Goal: Leave review/rating: Share an evaluation or opinion about a product, service, or content

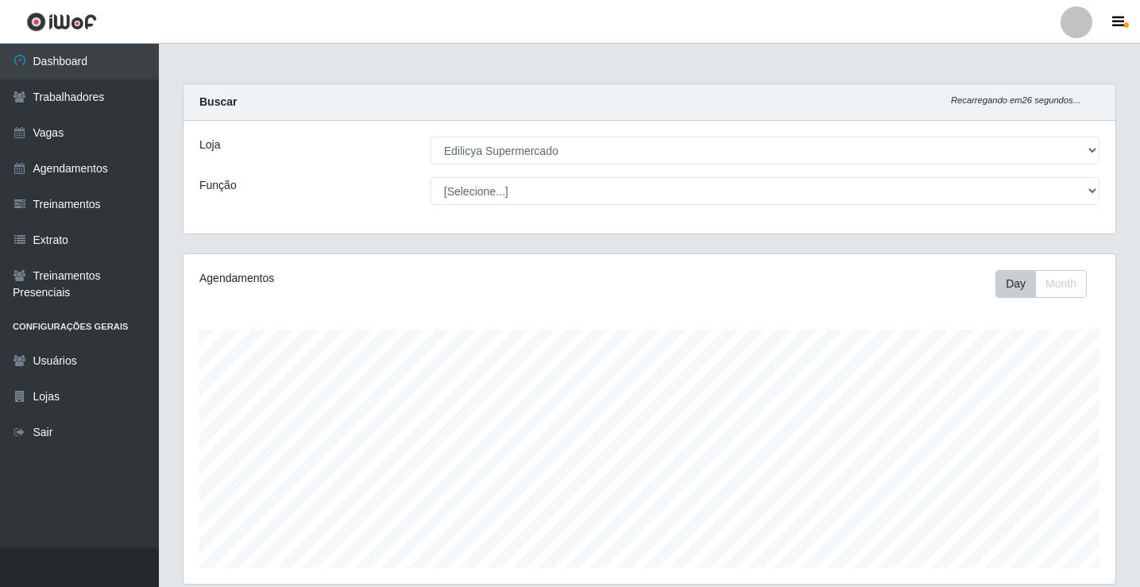
select select "460"
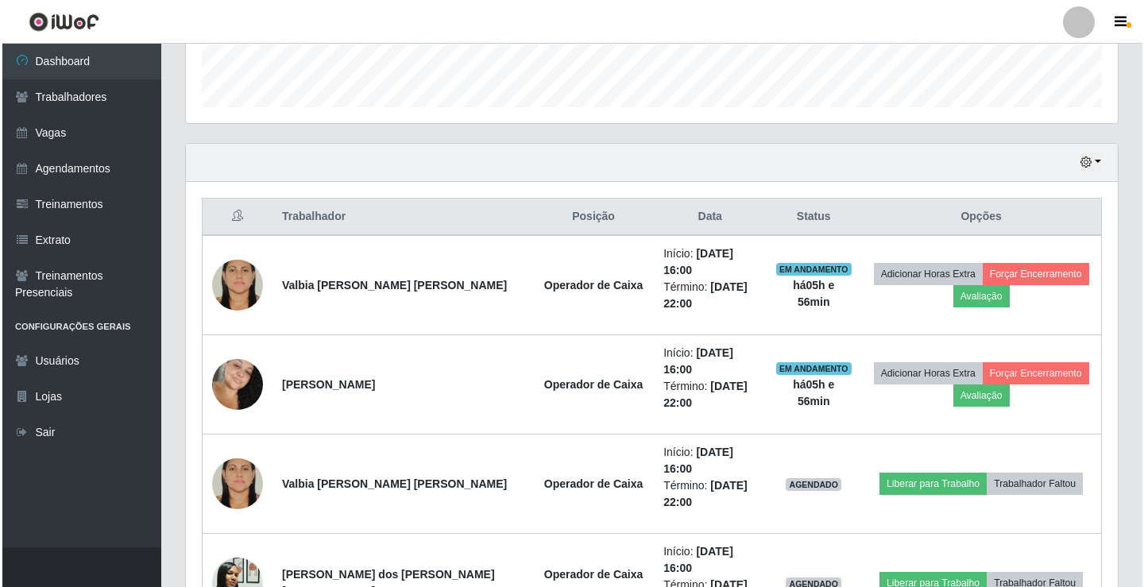
scroll to position [460, 0]
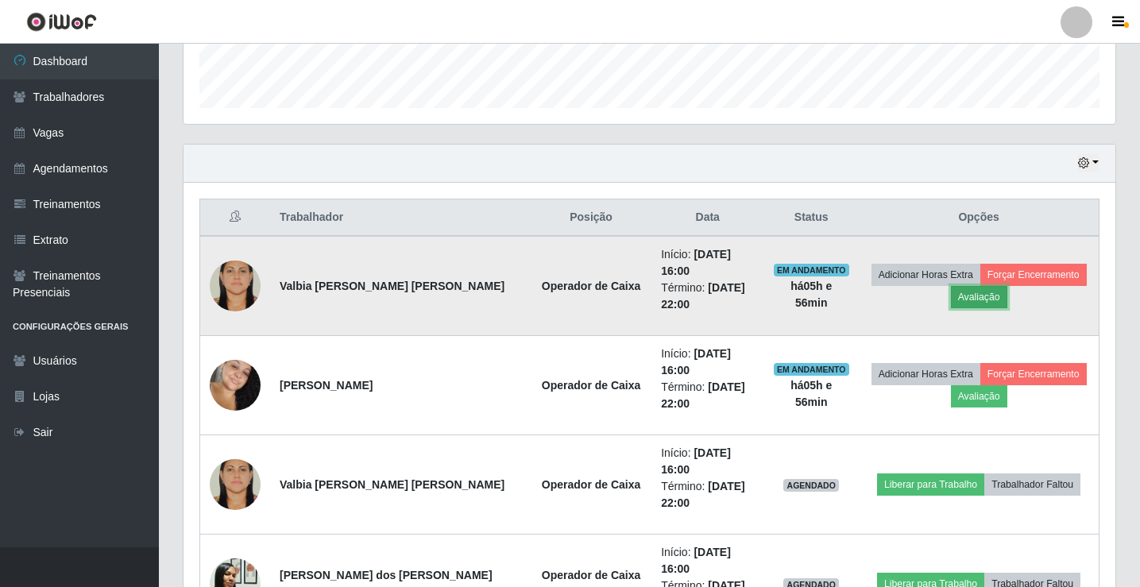
click at [967, 286] on button "Avaliação" at bounding box center [979, 297] width 56 height 22
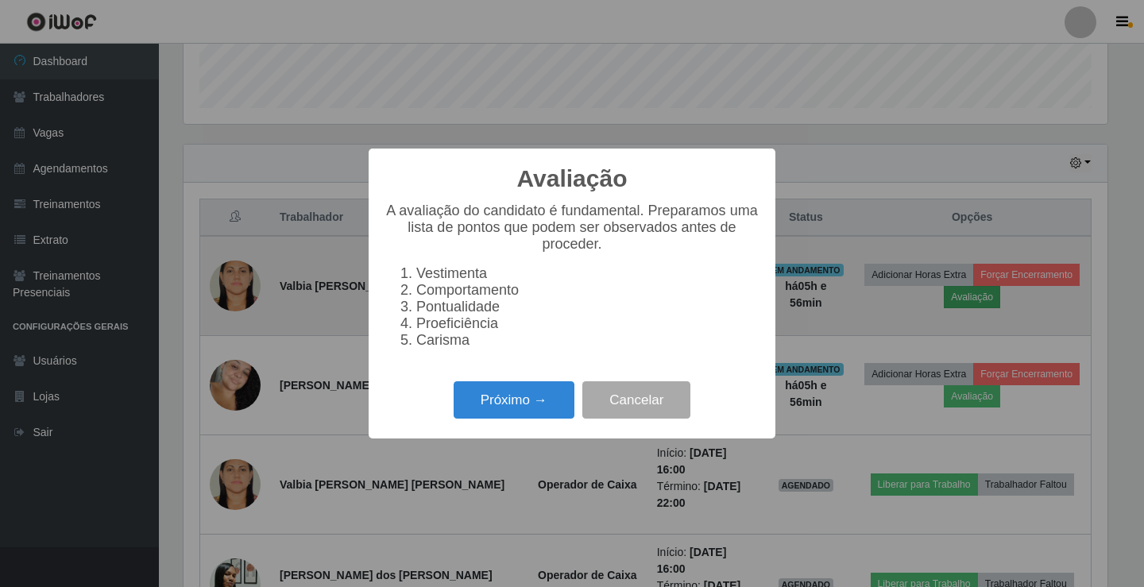
scroll to position [330, 924]
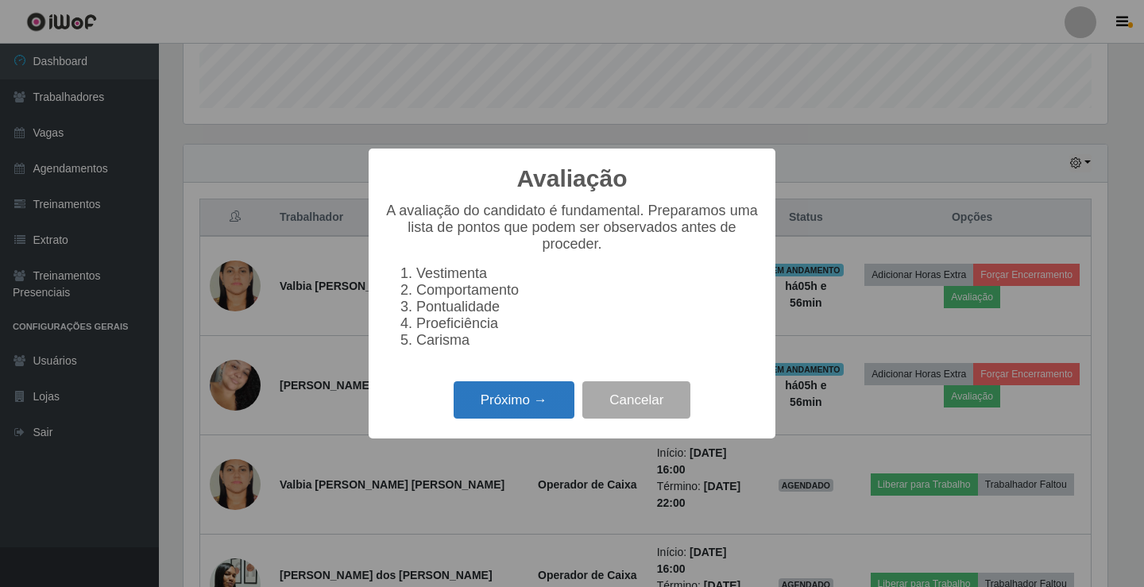
click at [525, 397] on button "Próximo →" at bounding box center [513, 399] width 121 height 37
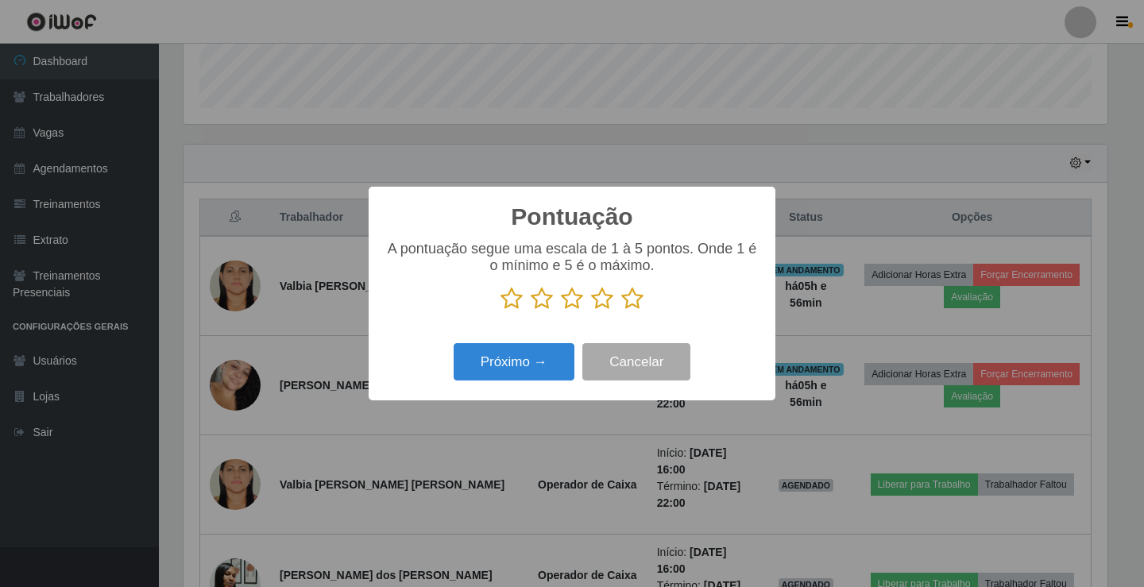
click at [636, 311] on icon at bounding box center [632, 299] width 22 height 24
click at [621, 311] on input "radio" at bounding box center [621, 311] width 0 height 0
click at [541, 349] on button "Próximo →" at bounding box center [513, 361] width 121 height 37
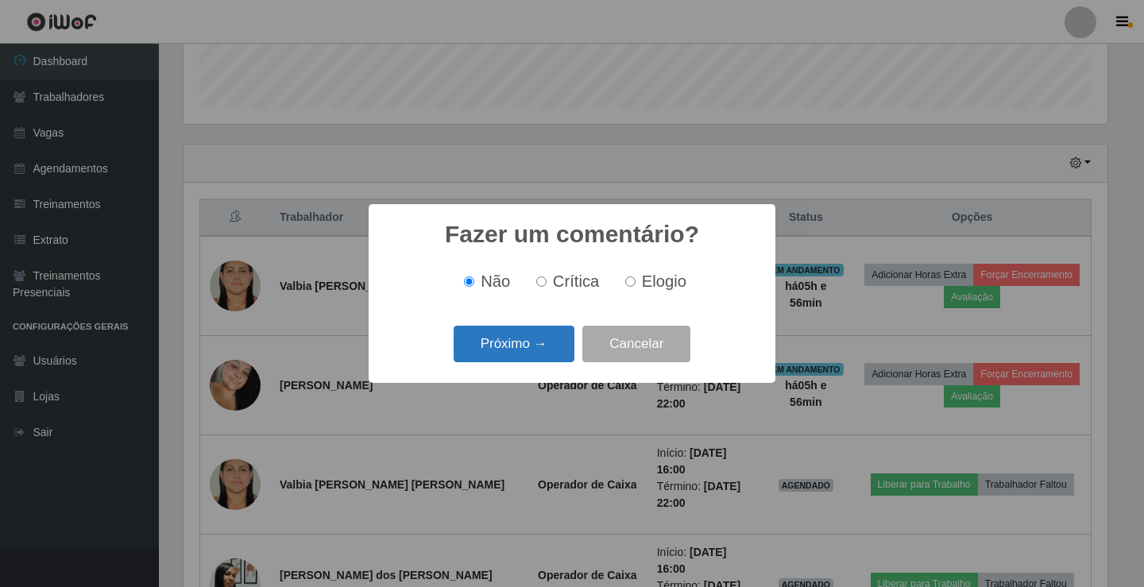
click at [540, 346] on button "Próximo →" at bounding box center [513, 344] width 121 height 37
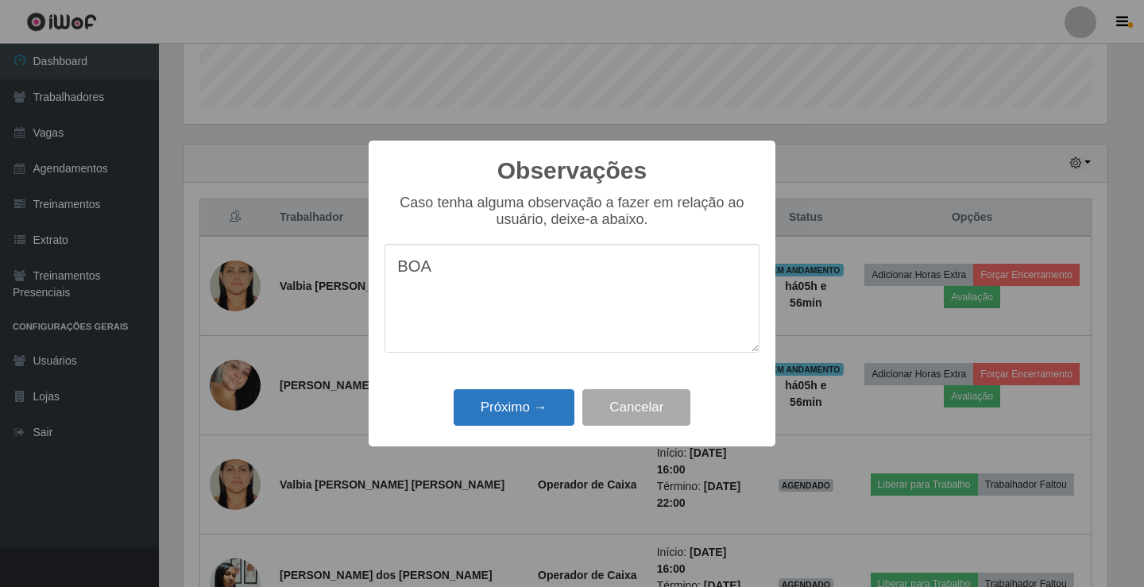
type textarea "BOA"
click at [515, 414] on button "Próximo →" at bounding box center [513, 407] width 121 height 37
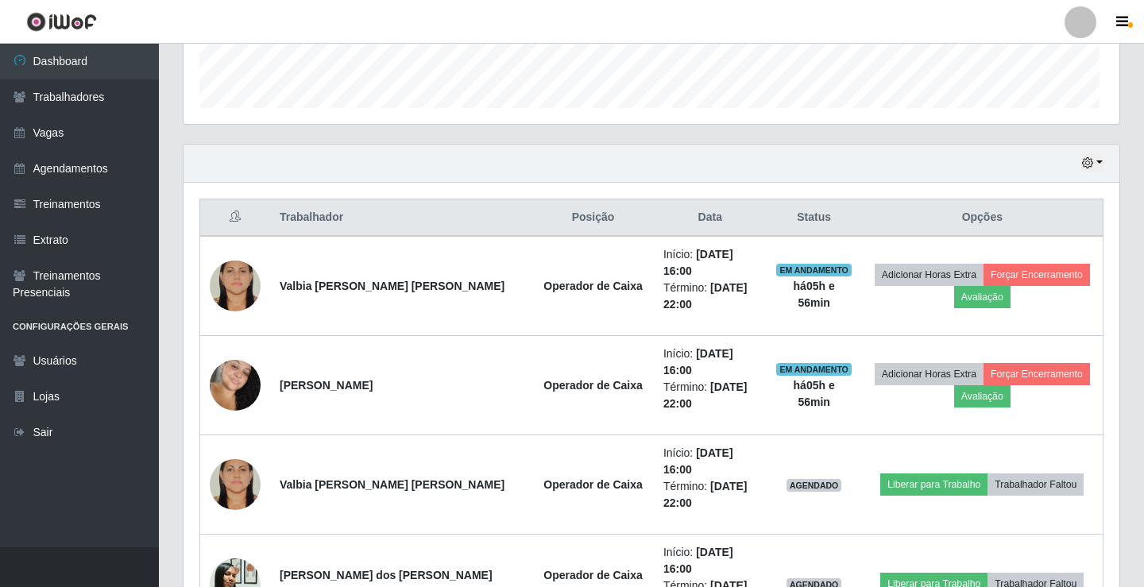
scroll to position [330, 932]
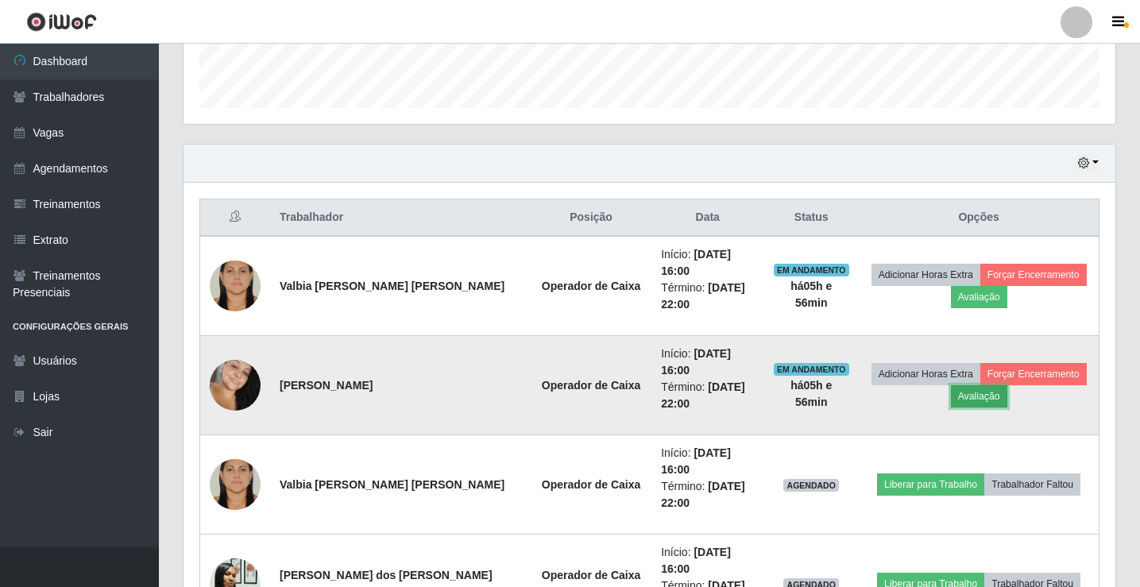
click at [961, 385] on button "Avaliação" at bounding box center [979, 396] width 56 height 22
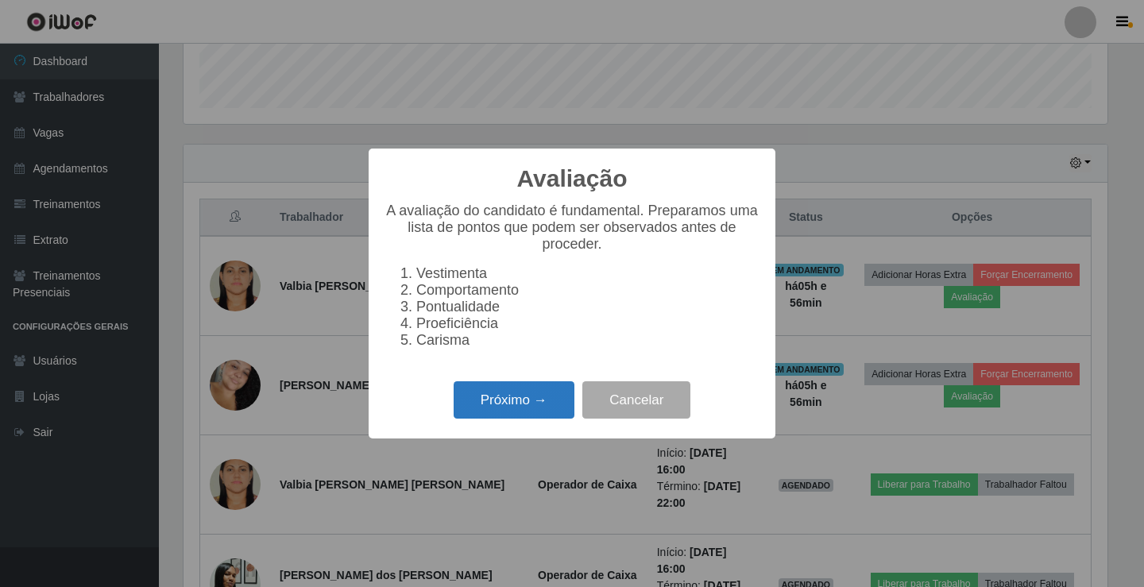
click at [546, 403] on button "Próximo →" at bounding box center [513, 399] width 121 height 37
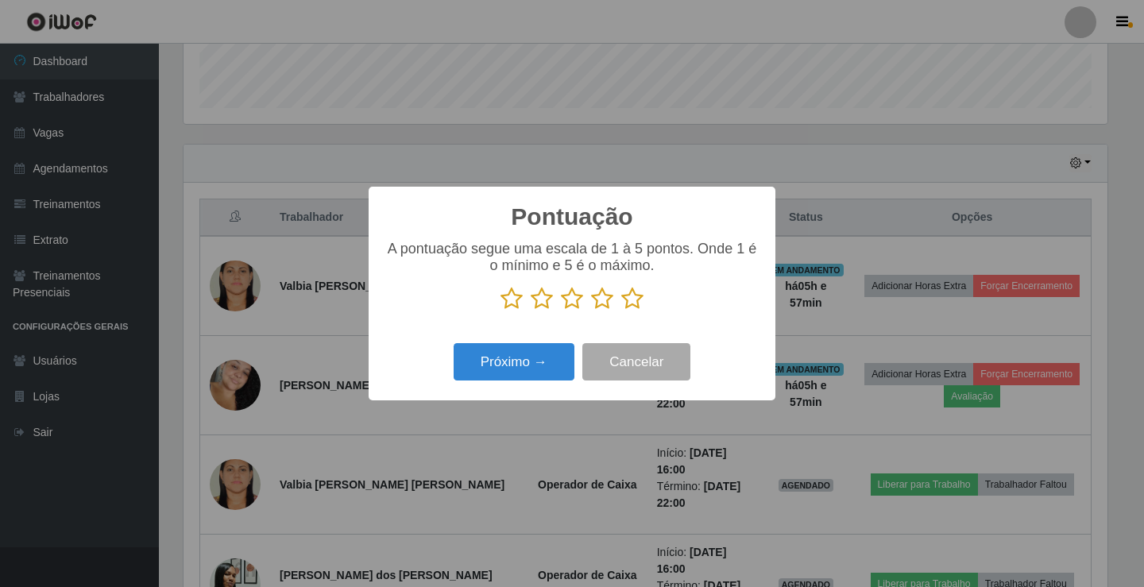
click at [639, 303] on icon at bounding box center [632, 299] width 22 height 24
click at [621, 311] on input "radio" at bounding box center [621, 311] width 0 height 0
click at [558, 349] on button "Próximo →" at bounding box center [513, 361] width 121 height 37
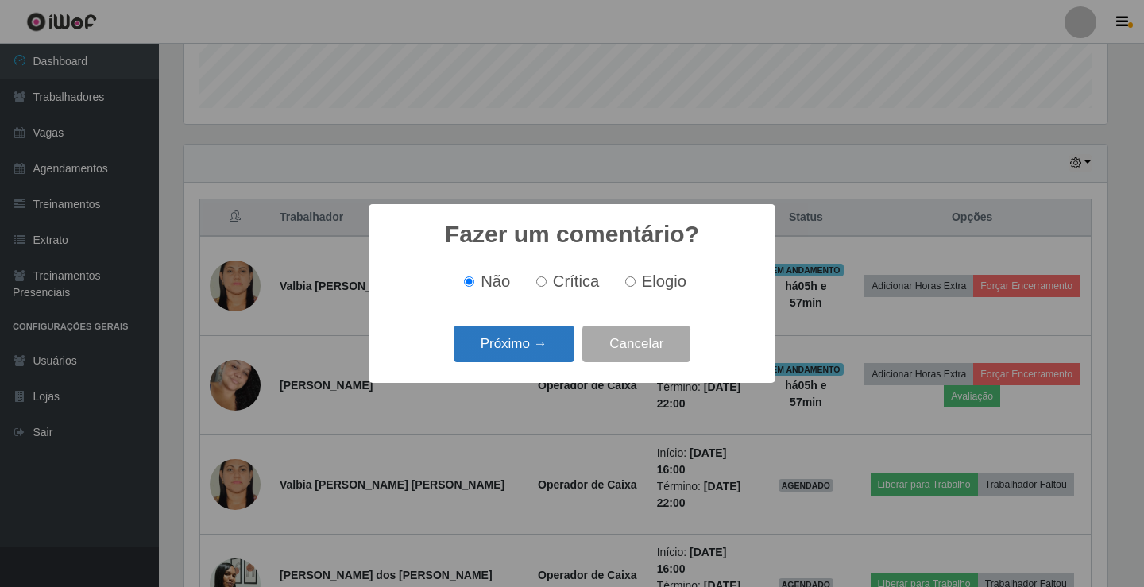
click at [550, 351] on button "Próximo →" at bounding box center [513, 344] width 121 height 37
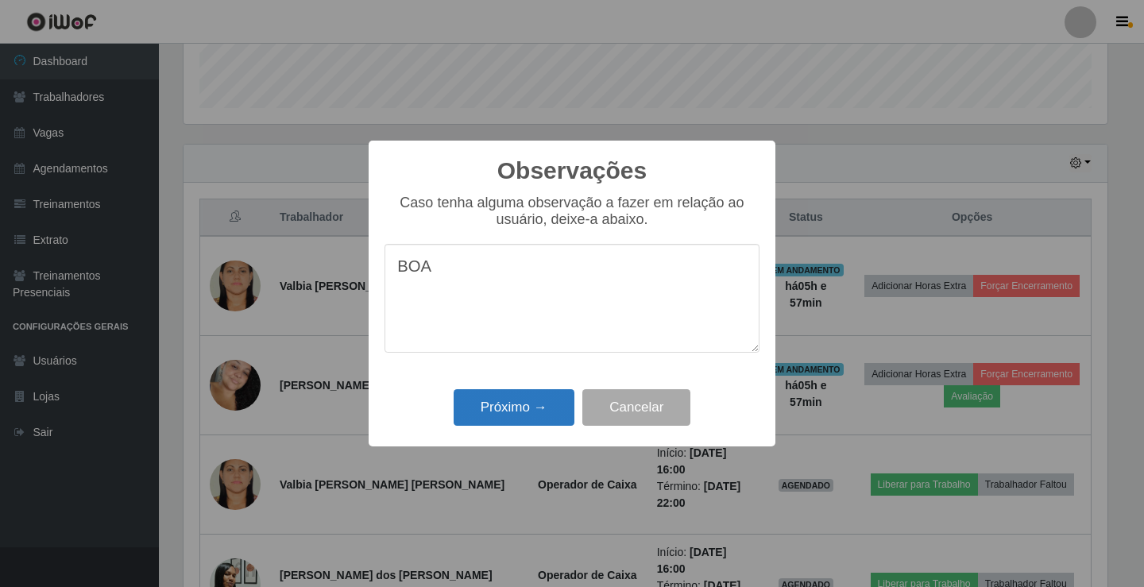
type textarea "BOA"
click at [556, 413] on button "Próximo →" at bounding box center [513, 407] width 121 height 37
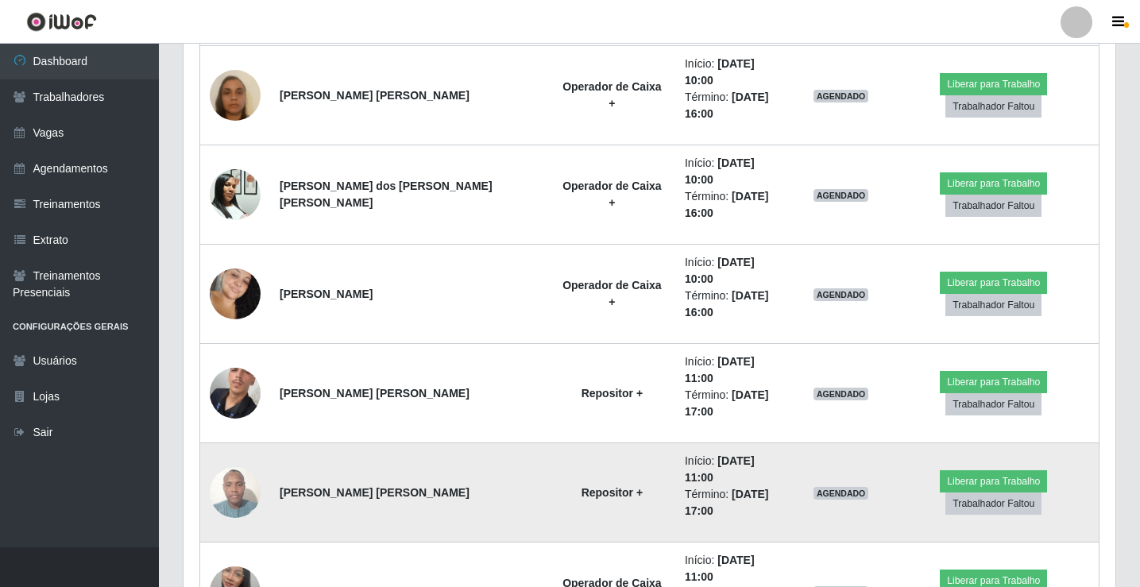
scroll to position [1175, 0]
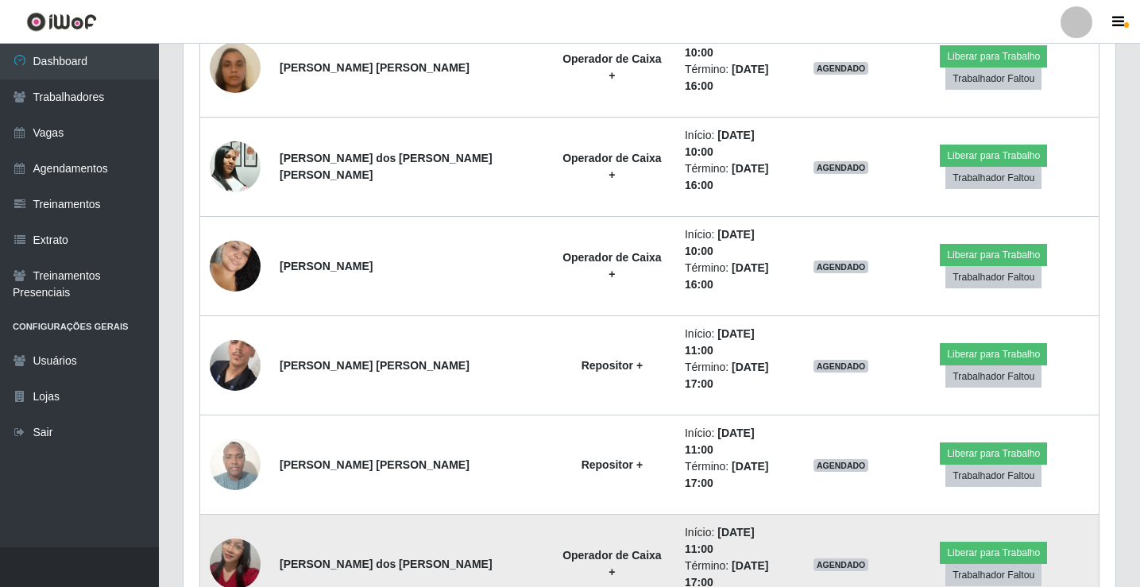
click at [233, 519] on img at bounding box center [235, 564] width 51 height 91
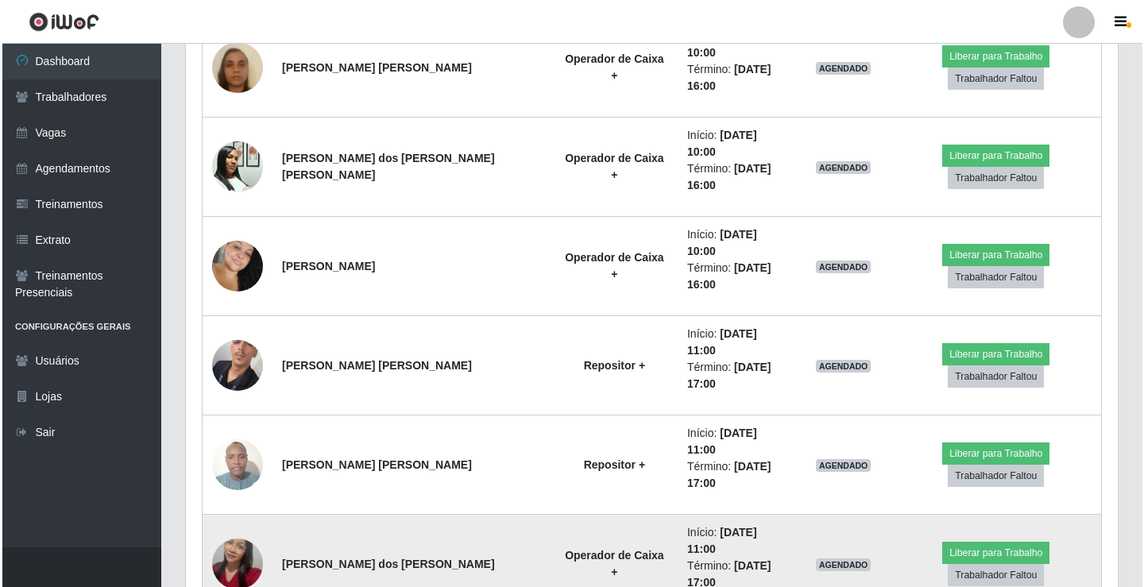
scroll to position [330, 924]
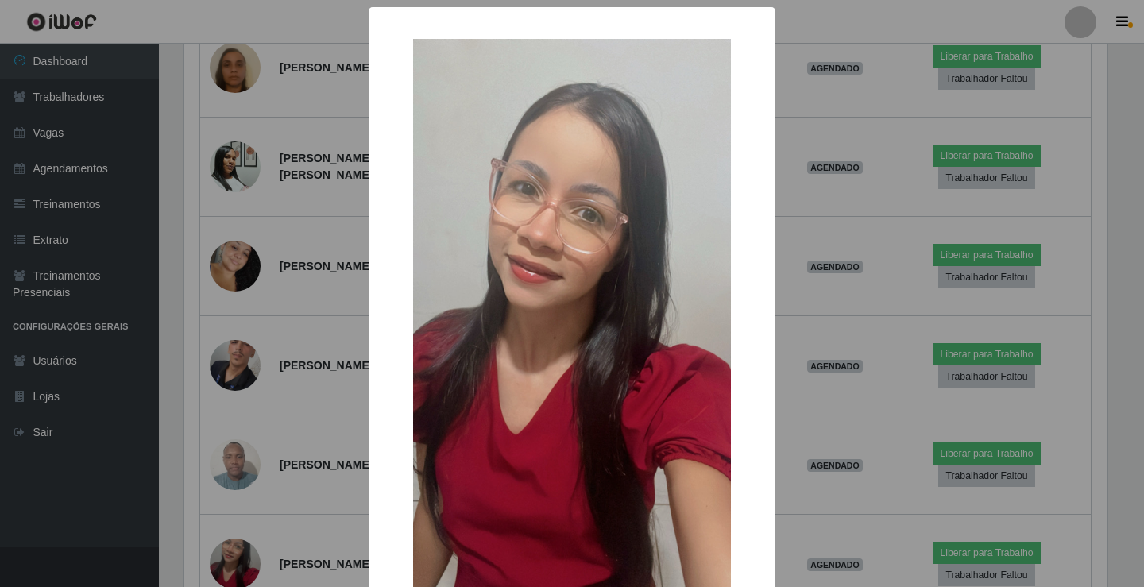
click at [433, 553] on img at bounding box center [572, 321] width 318 height 565
click at [427, 541] on img at bounding box center [572, 321] width 318 height 565
click at [591, 570] on img at bounding box center [572, 321] width 318 height 565
click at [531, 527] on img at bounding box center [572, 321] width 318 height 565
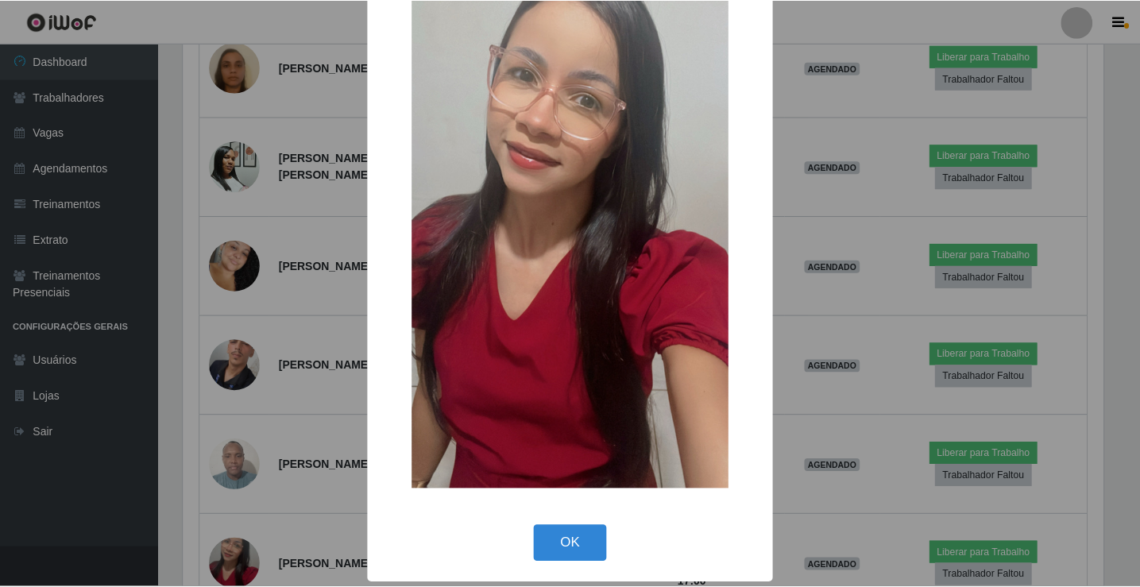
scroll to position [117, 0]
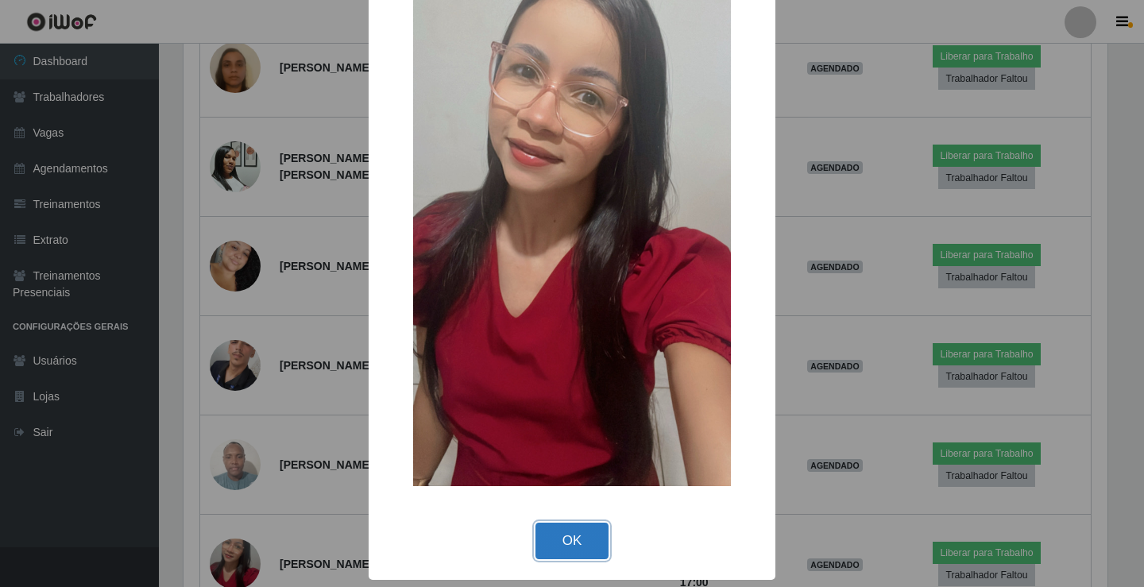
click at [567, 546] on button "OK" at bounding box center [572, 541] width 74 height 37
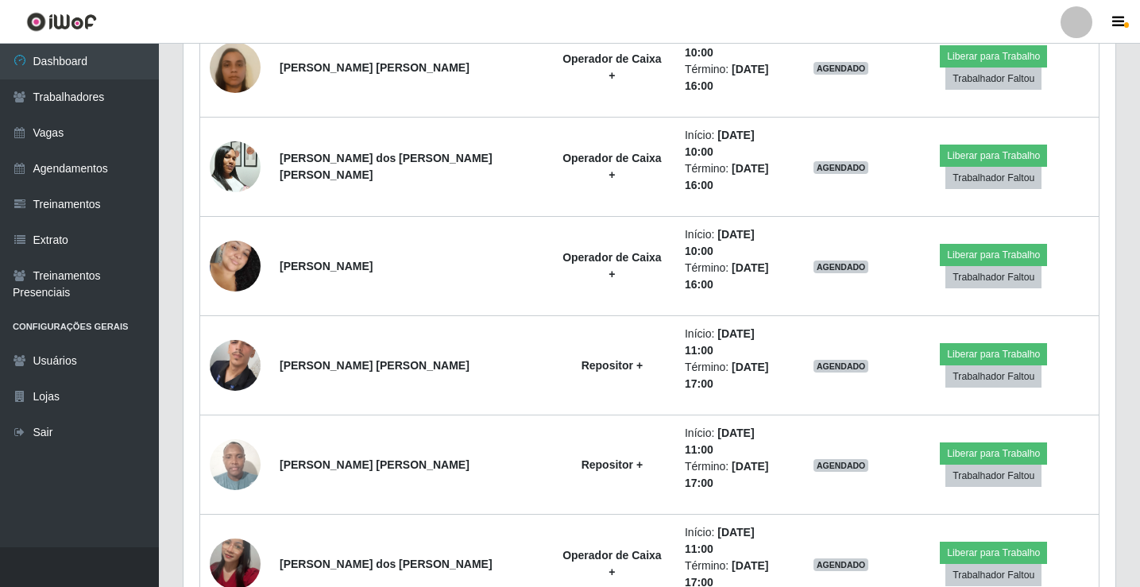
scroll to position [1254, 0]
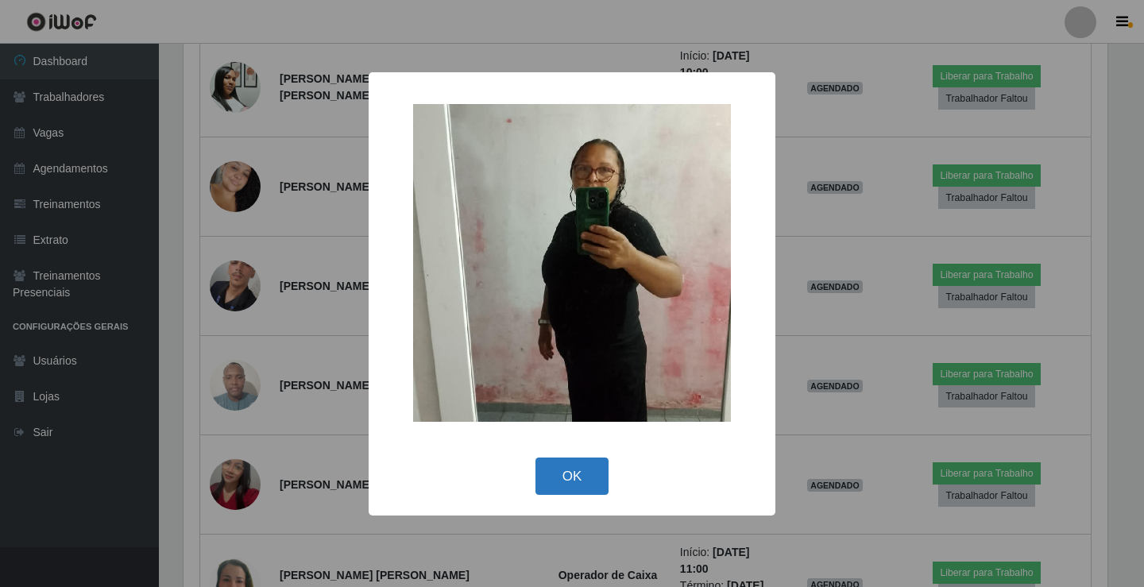
click at [587, 477] on button "OK" at bounding box center [572, 475] width 74 height 37
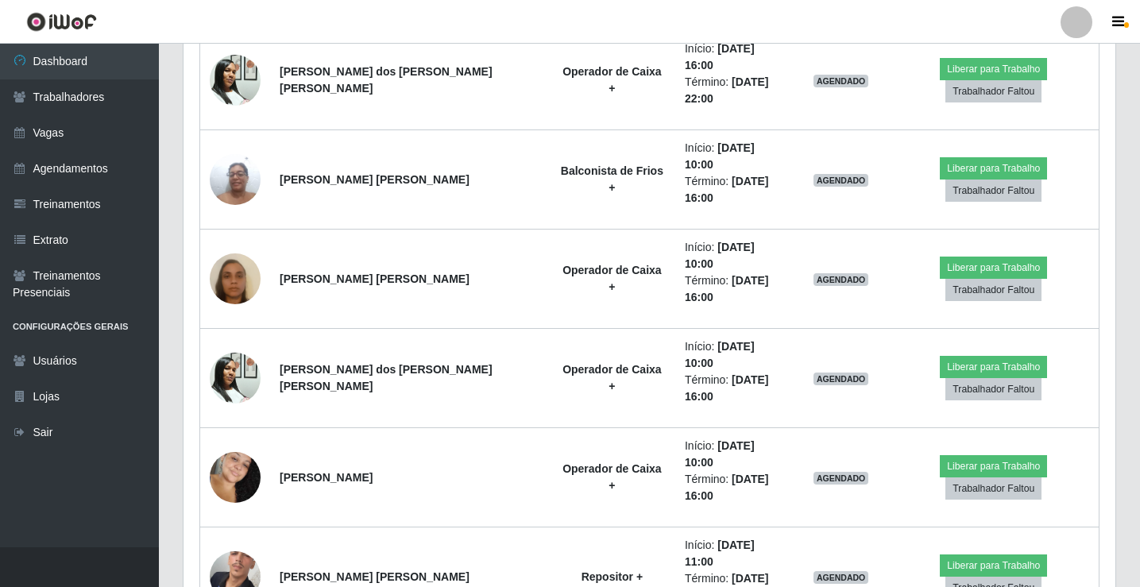
scroll to position [857, 0]
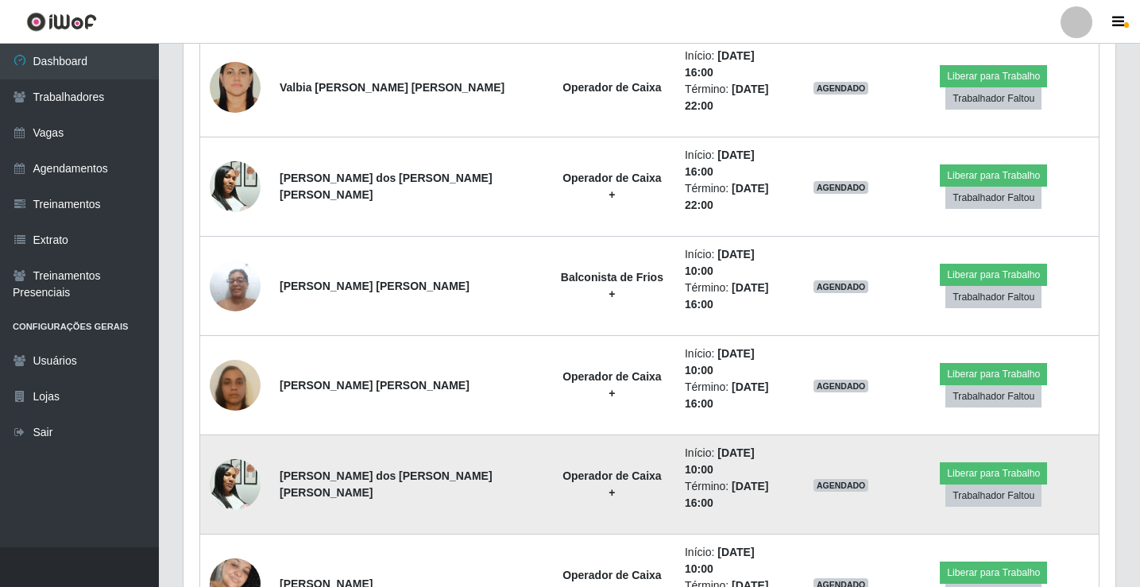
click at [248, 450] on img at bounding box center [235, 484] width 51 height 68
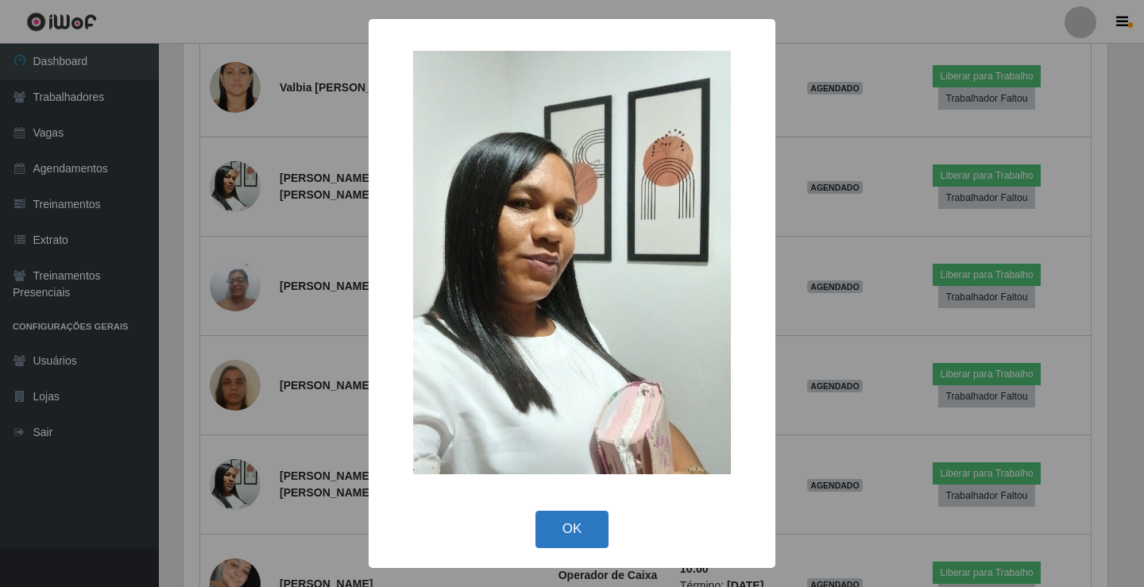
click at [605, 538] on button "OK" at bounding box center [572, 529] width 74 height 37
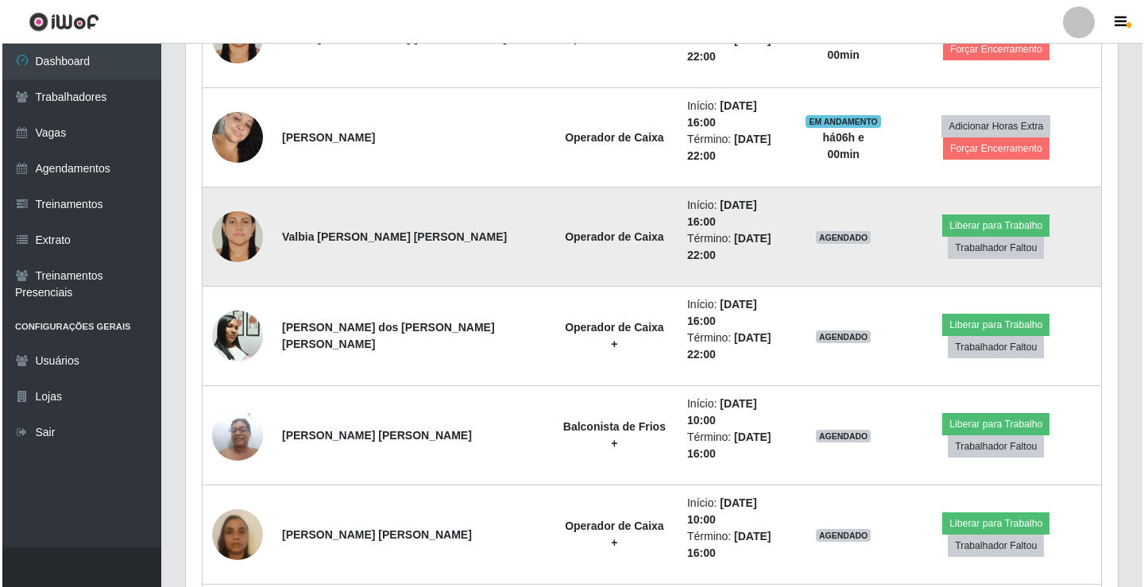
scroll to position [539, 0]
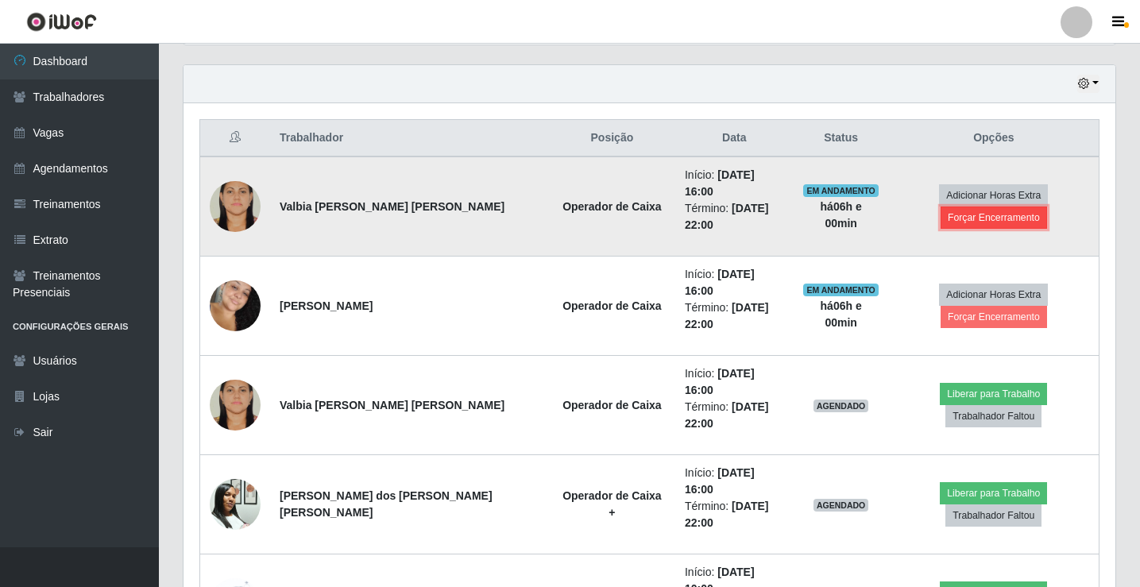
click at [994, 206] on button "Forçar Encerramento" at bounding box center [993, 217] width 106 height 22
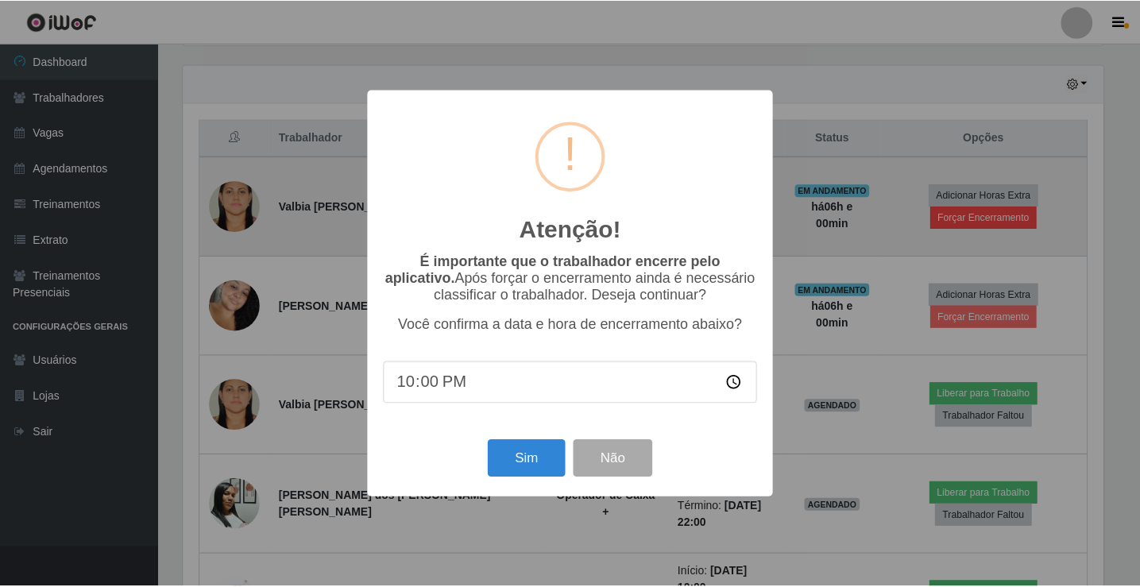
scroll to position [330, 924]
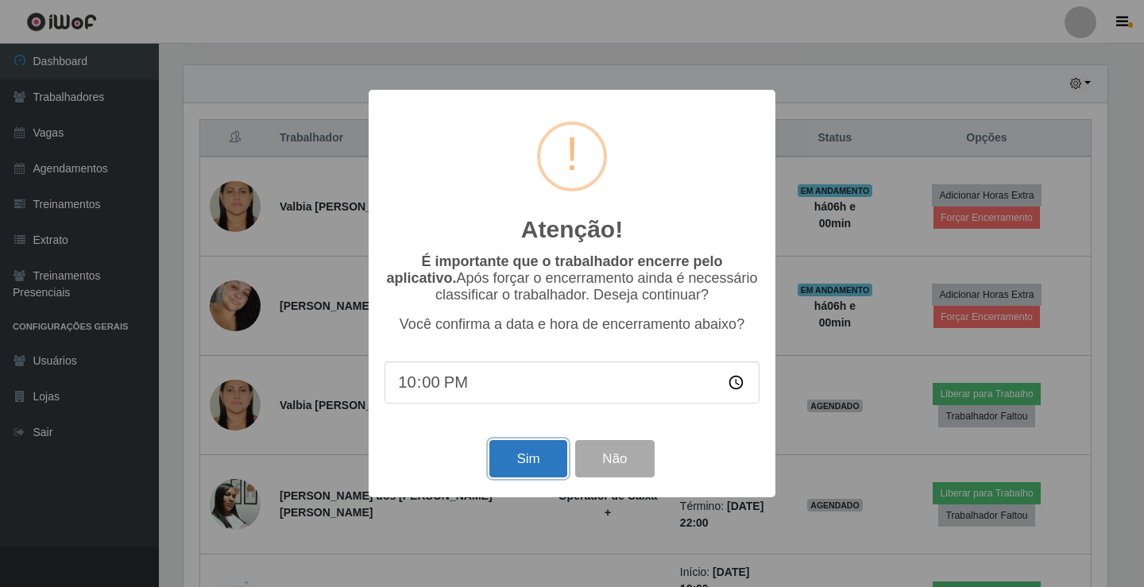
click at [532, 477] on button "Sim" at bounding box center [527, 458] width 77 height 37
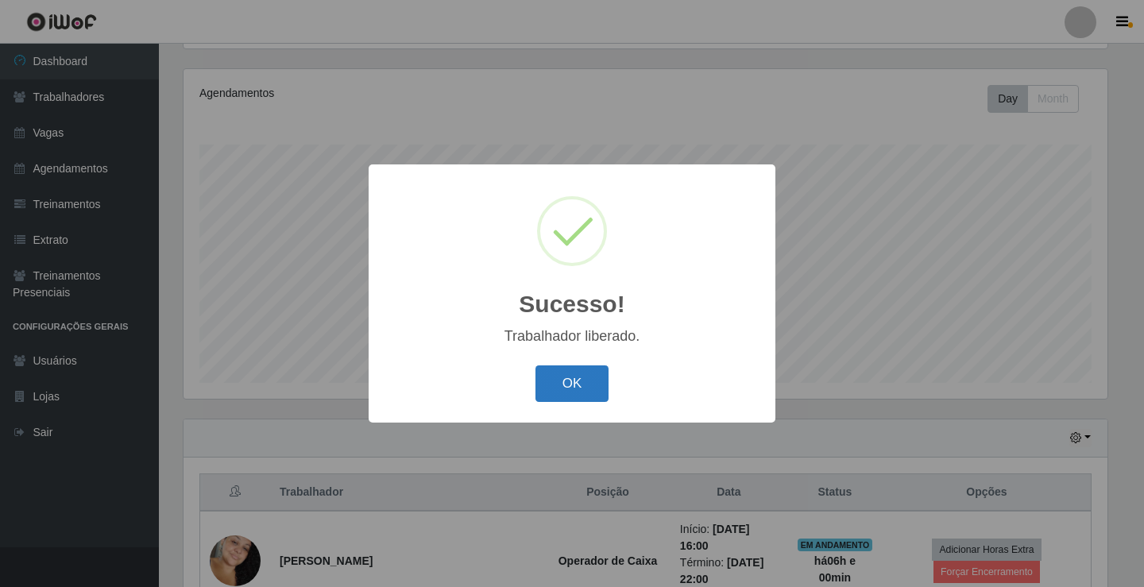
click at [588, 368] on button "OK" at bounding box center [572, 383] width 74 height 37
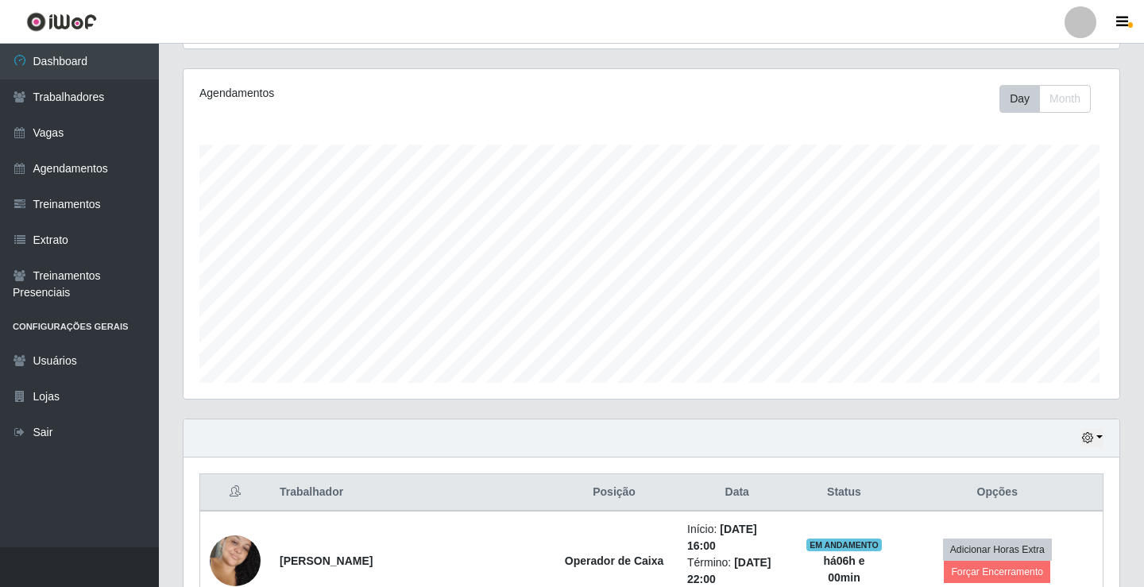
scroll to position [330, 932]
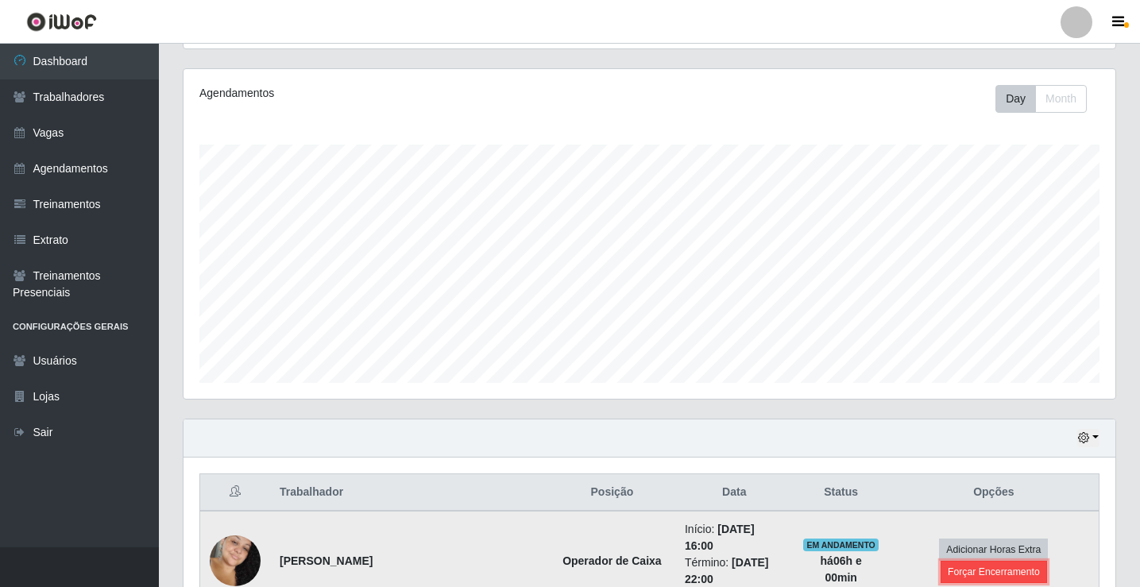
click at [1018, 561] on button "Forçar Encerramento" at bounding box center [993, 572] width 106 height 22
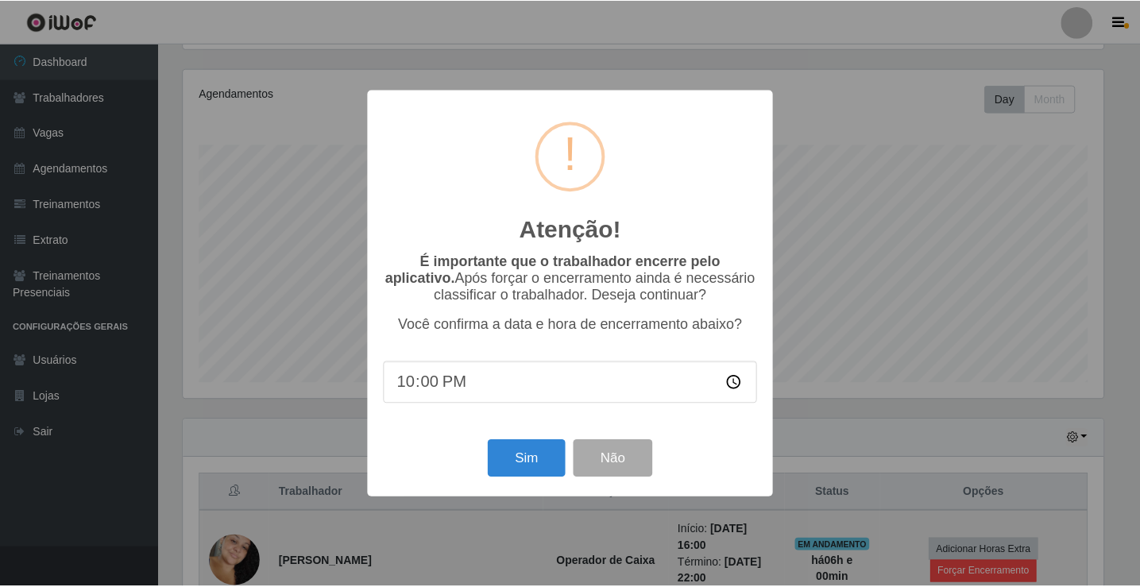
scroll to position [330, 924]
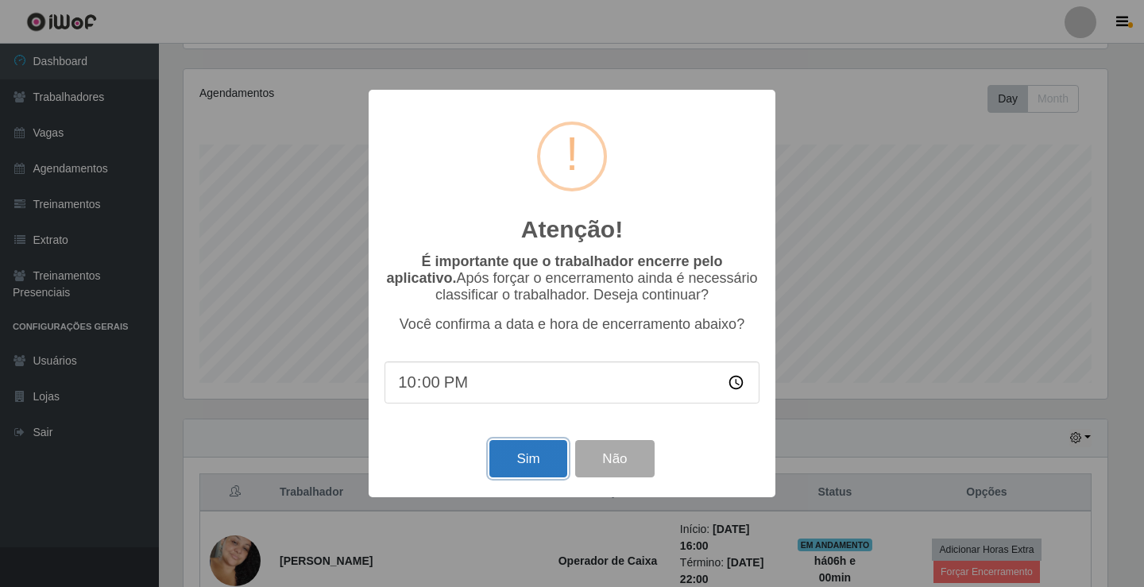
click at [517, 473] on button "Sim" at bounding box center [527, 458] width 77 height 37
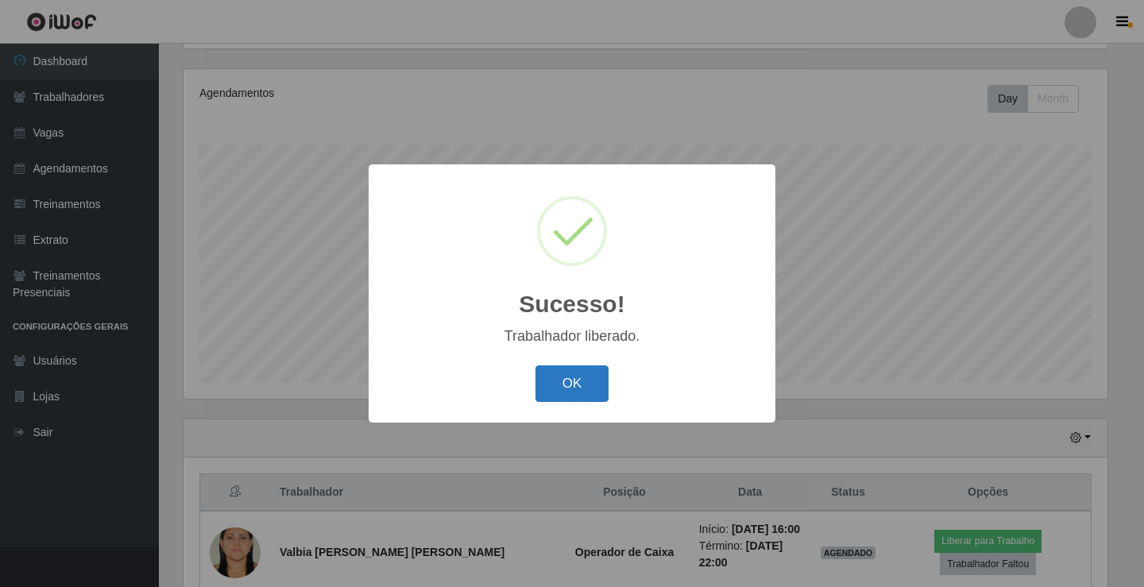
click at [596, 370] on button "OK" at bounding box center [572, 383] width 74 height 37
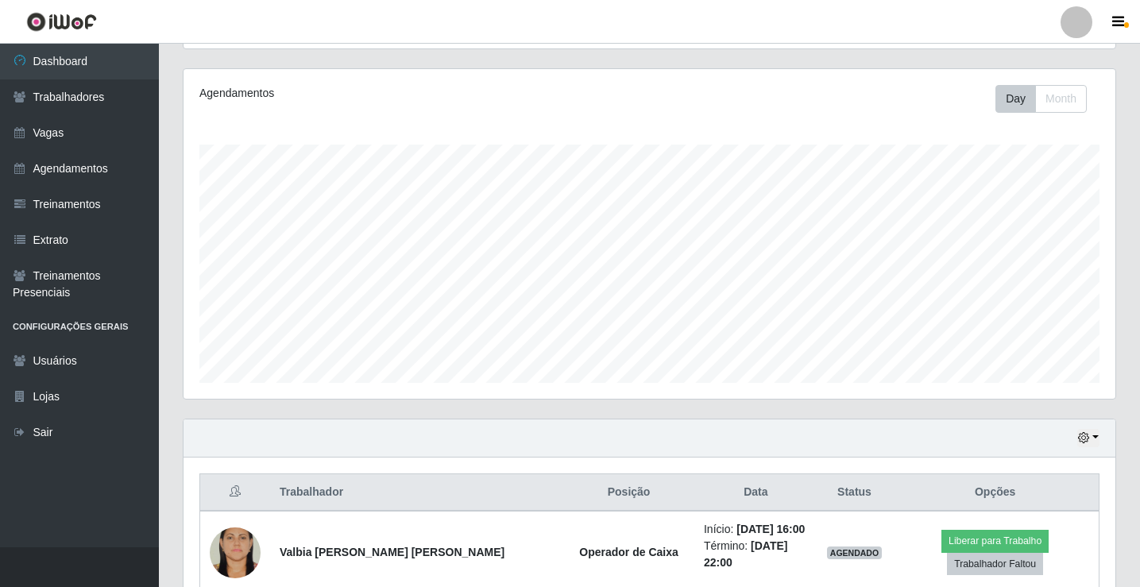
scroll to position [330, 932]
